Goal: Information Seeking & Learning: Learn about a topic

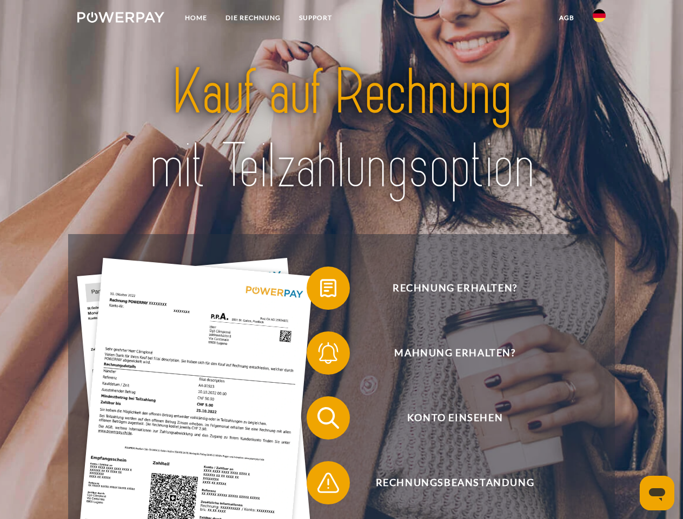
click at [121, 19] on img at bounding box center [120, 17] width 87 height 11
click at [599, 19] on img at bounding box center [599, 15] width 13 height 13
click at [566, 18] on link "agb" at bounding box center [567, 17] width 34 height 19
click at [320, 290] on span at bounding box center [312, 288] width 54 height 54
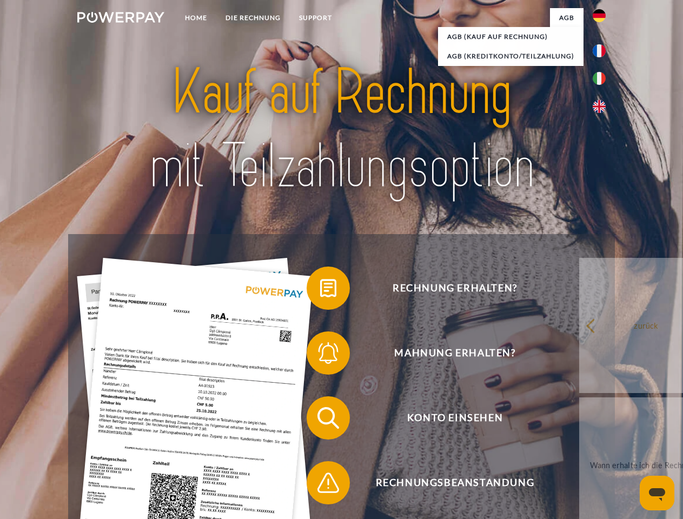
click at [320, 355] on span at bounding box center [312, 353] width 54 height 54
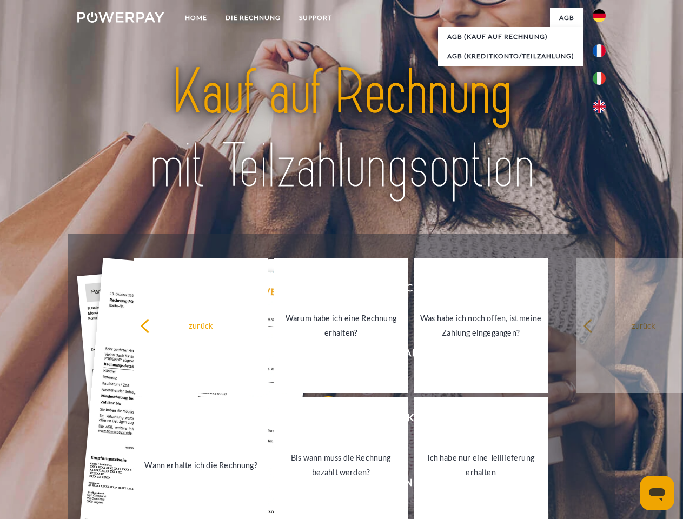
click at [320, 420] on link "Bis wann muss die Rechnung bezahlt werden?" at bounding box center [341, 464] width 135 height 135
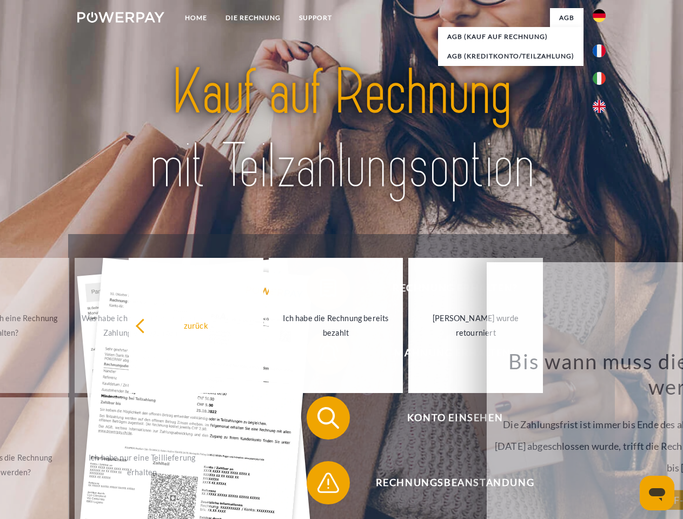
click at [320, 485] on span at bounding box center [312, 483] width 54 height 54
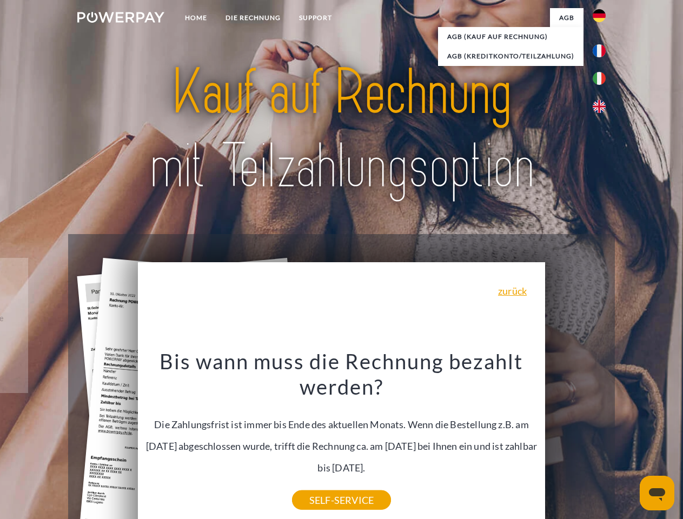
click at [657, 493] on icon "Messaging-Fenster öffnen" at bounding box center [657, 494] width 16 height 13
